Goal: Book appointment/travel/reservation

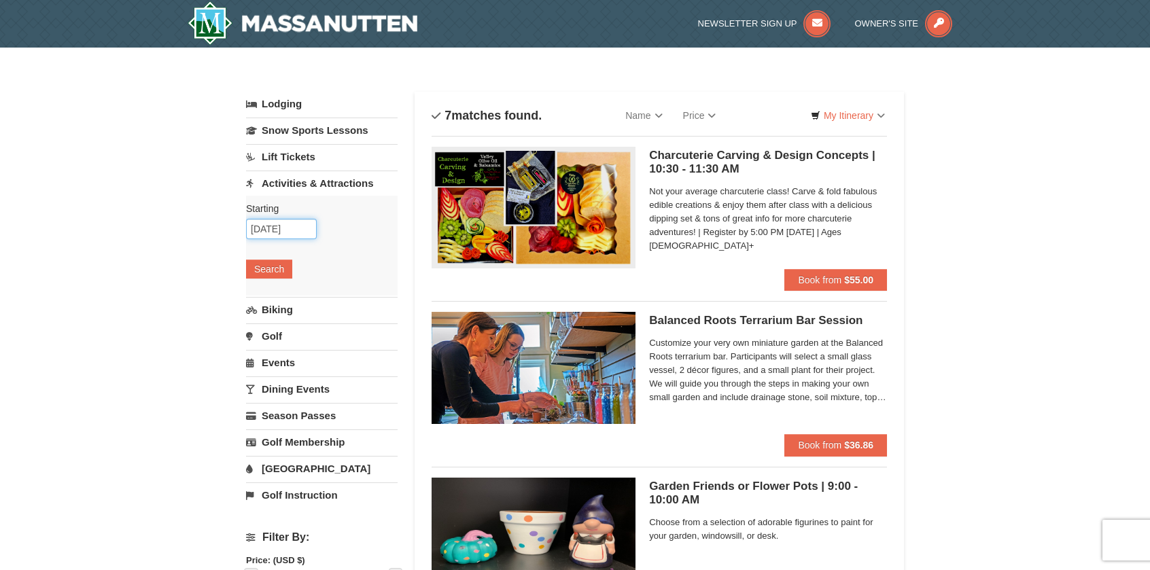
click at [298, 224] on input "10/08/2025" at bounding box center [281, 229] width 71 height 20
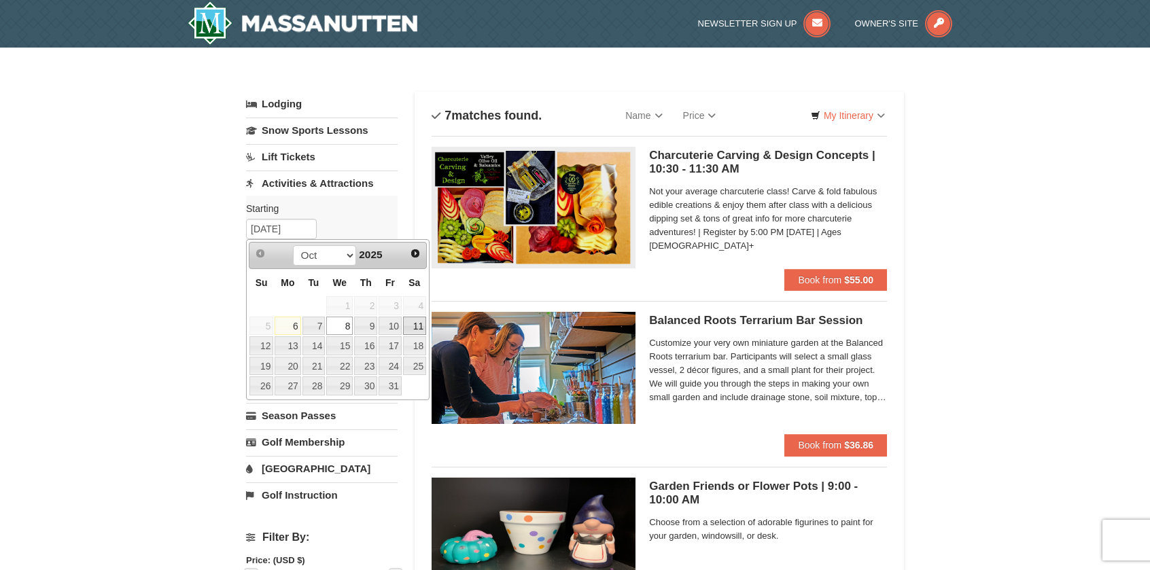
click at [410, 328] on link "11" at bounding box center [414, 326] width 23 height 19
type input "10/11/2025"
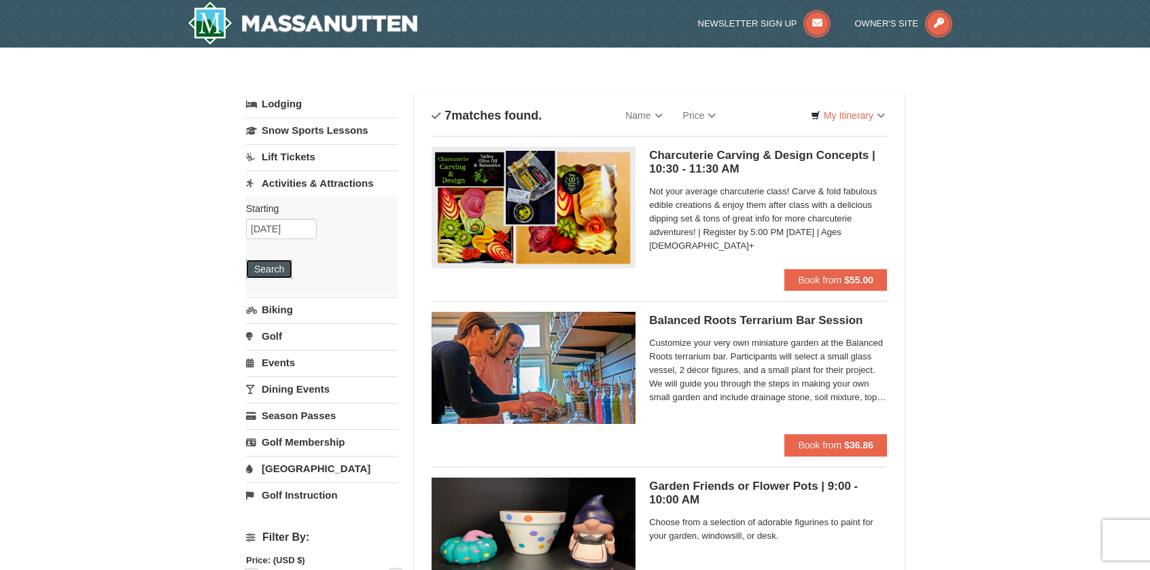
click at [266, 264] on button "Search" at bounding box center [269, 269] width 46 height 19
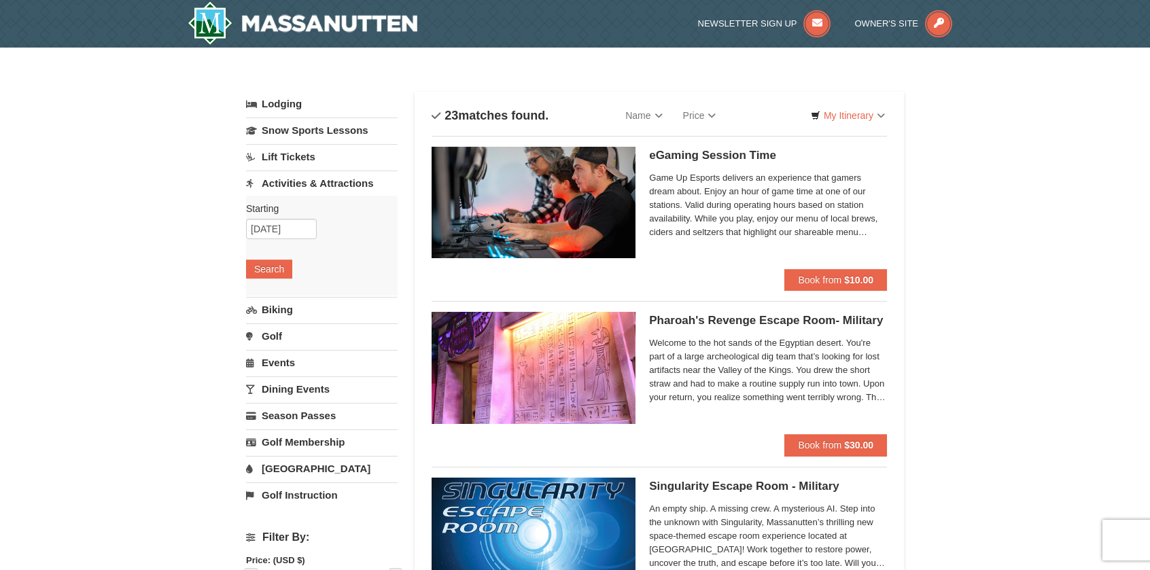
click at [310, 157] on link "Lift Tickets" at bounding box center [322, 156] width 152 height 25
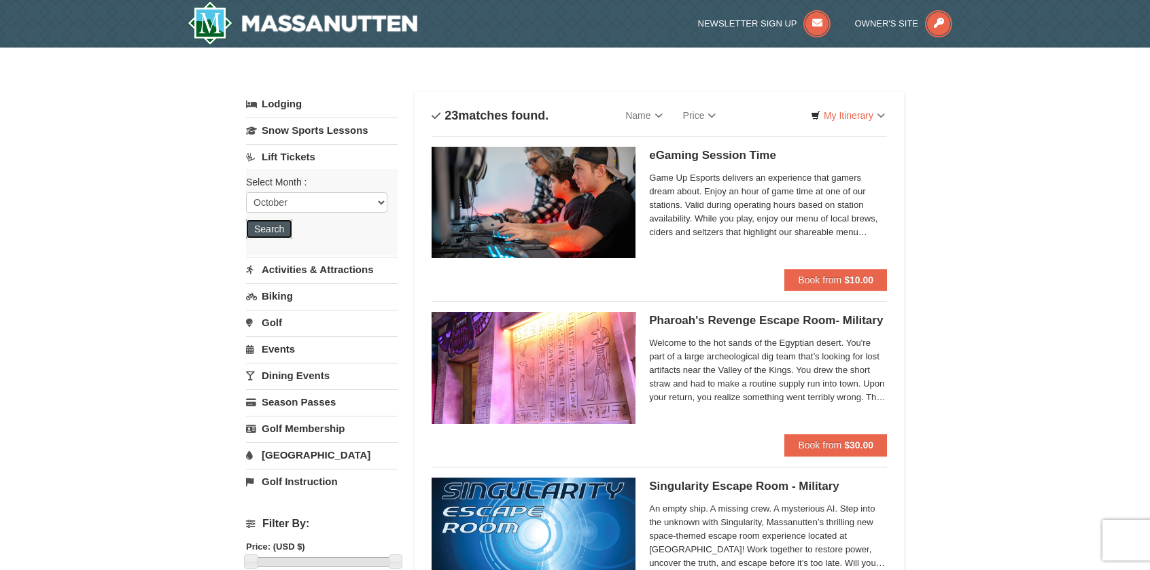
click at [269, 230] on button "Search" at bounding box center [269, 229] width 46 height 19
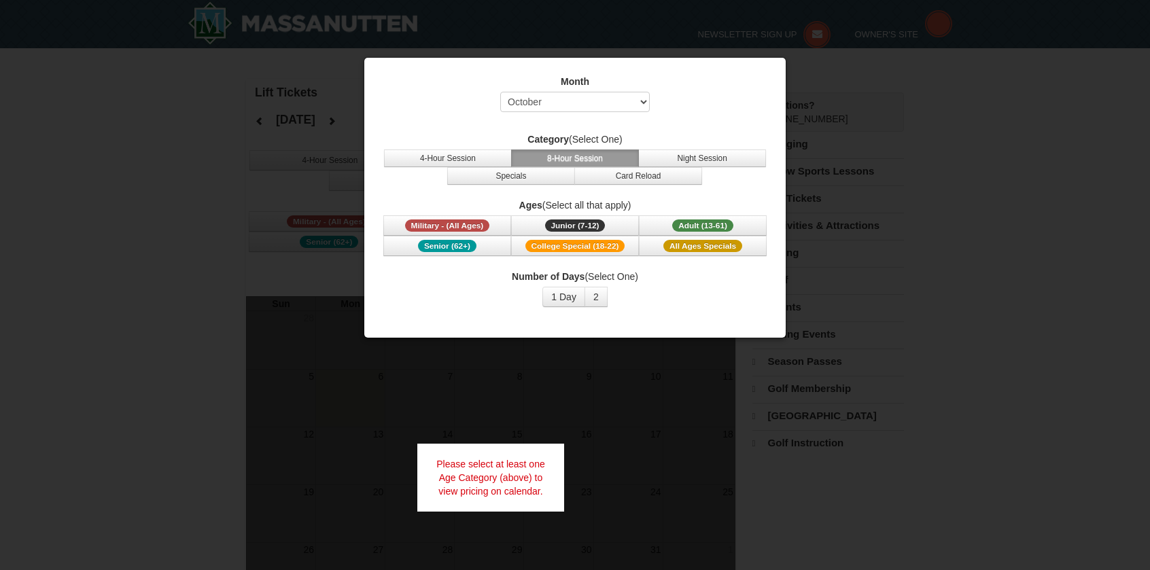
select select "10"
click at [462, 155] on button "4-Hour Session" at bounding box center [448, 159] width 128 height 18
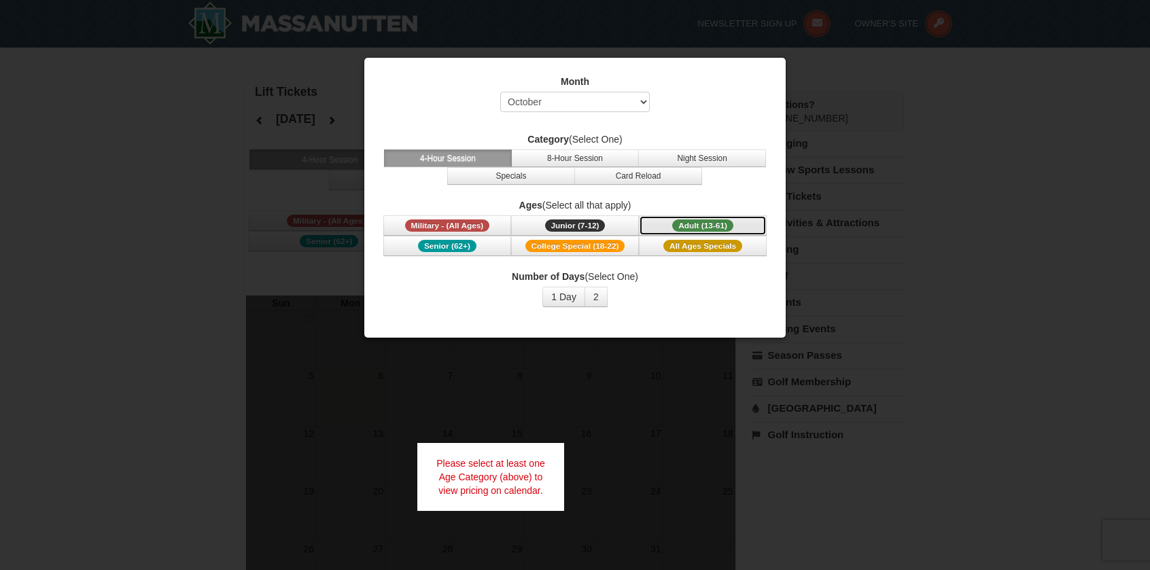
click at [695, 222] on span "Adult (13-61)" at bounding box center [702, 226] width 61 height 12
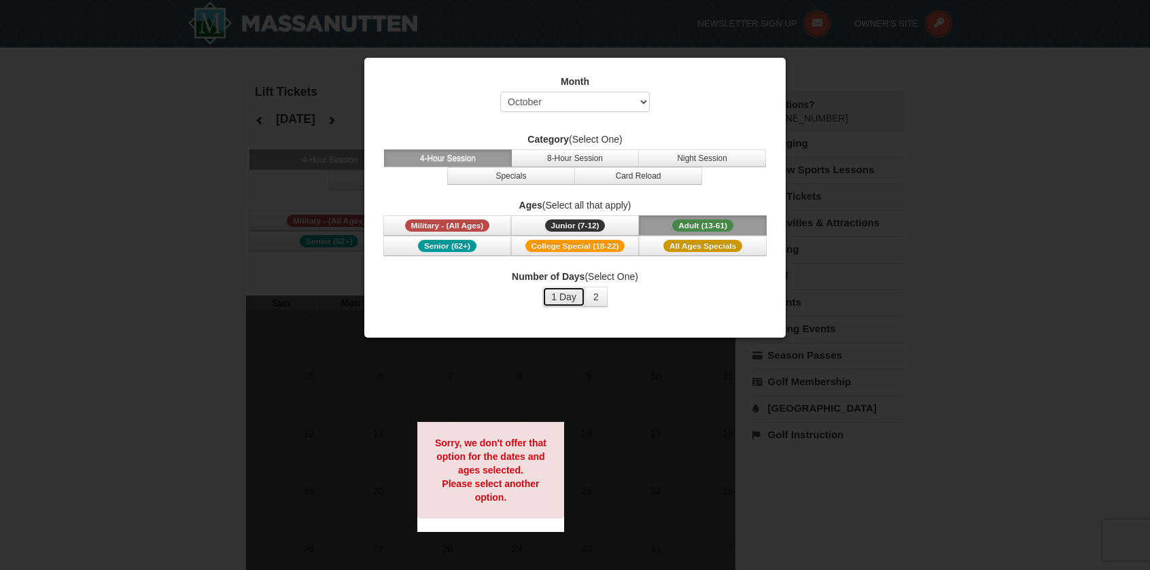
click at [574, 294] on button "1 Day" at bounding box center [564, 297] width 43 height 20
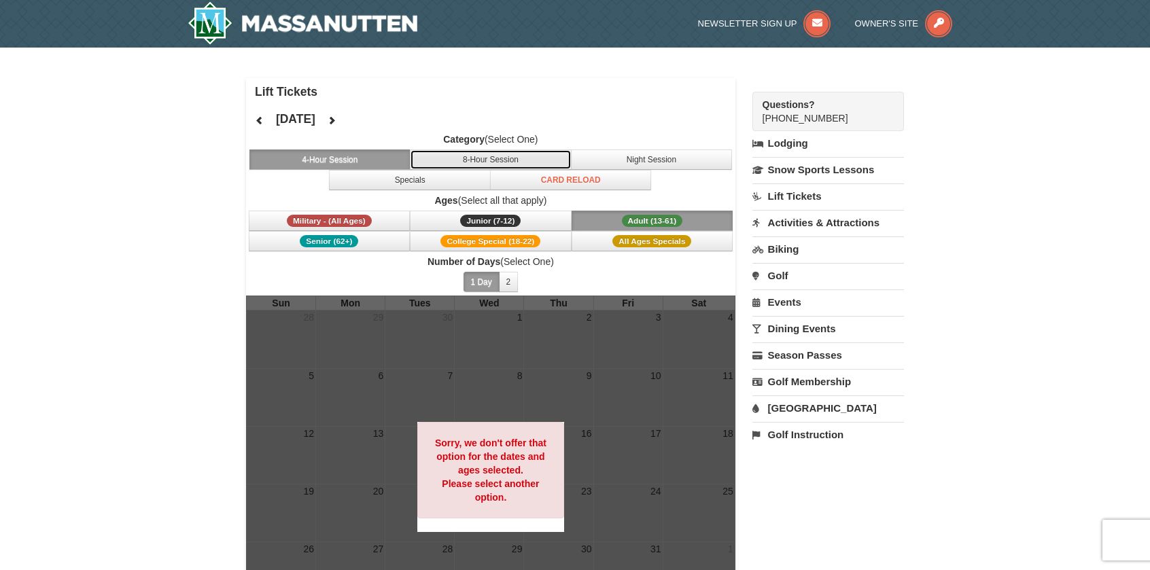
click at [468, 156] on button "8-Hour Session" at bounding box center [491, 160] width 162 height 20
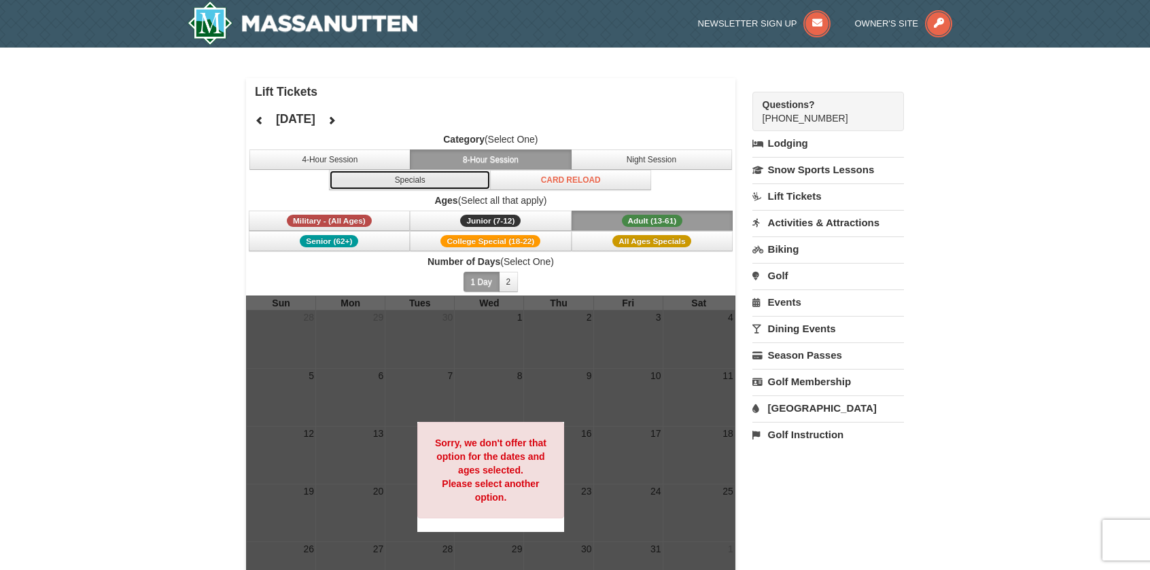
click at [457, 177] on button "Specials" at bounding box center [410, 180] width 162 height 20
